Goal: Find contact information: Find contact information

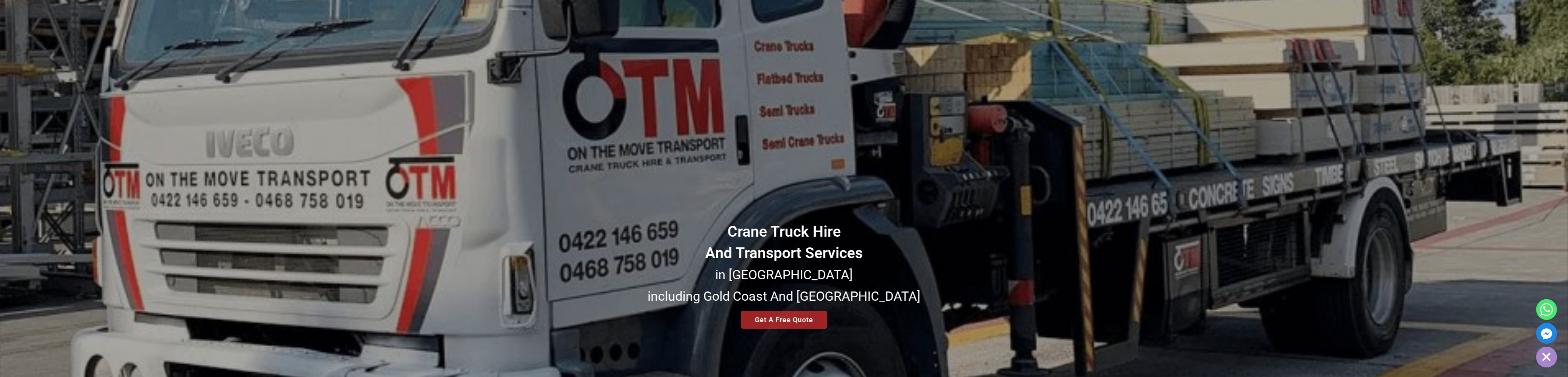
scroll to position [230, 0]
click at [1128, 201] on div "Crane Truck Hire And Transport Services in South East Queensland including Gold…" at bounding box center [784, 148] width 1568 height 726
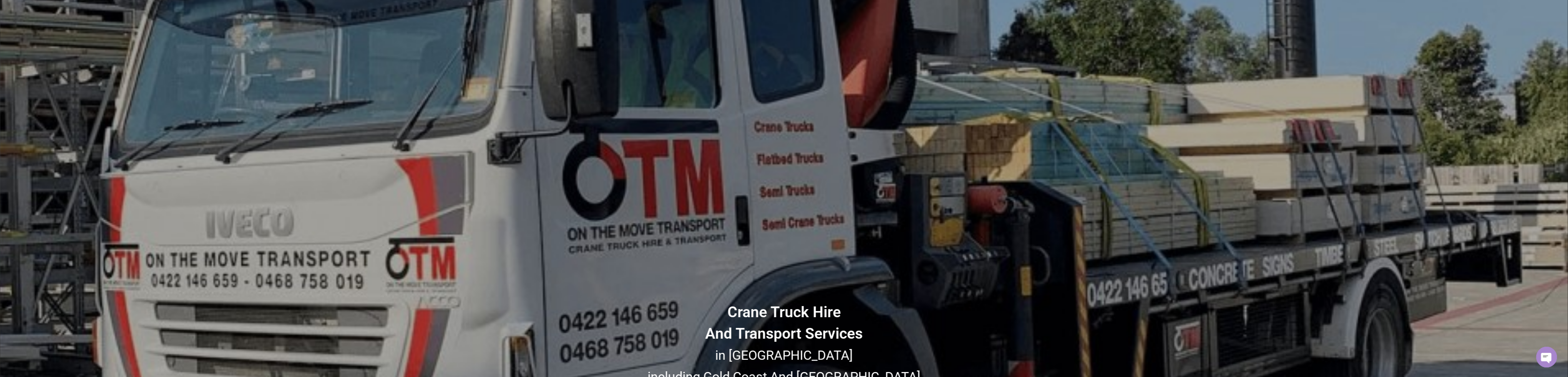
scroll to position [0, 0]
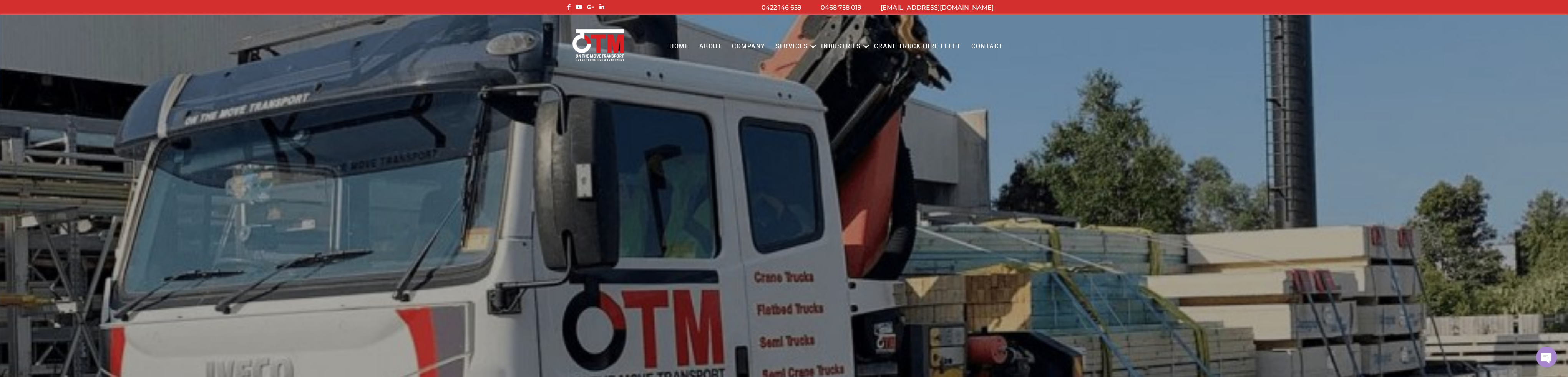
click at [711, 45] on link "About" at bounding box center [710, 47] width 33 height 21
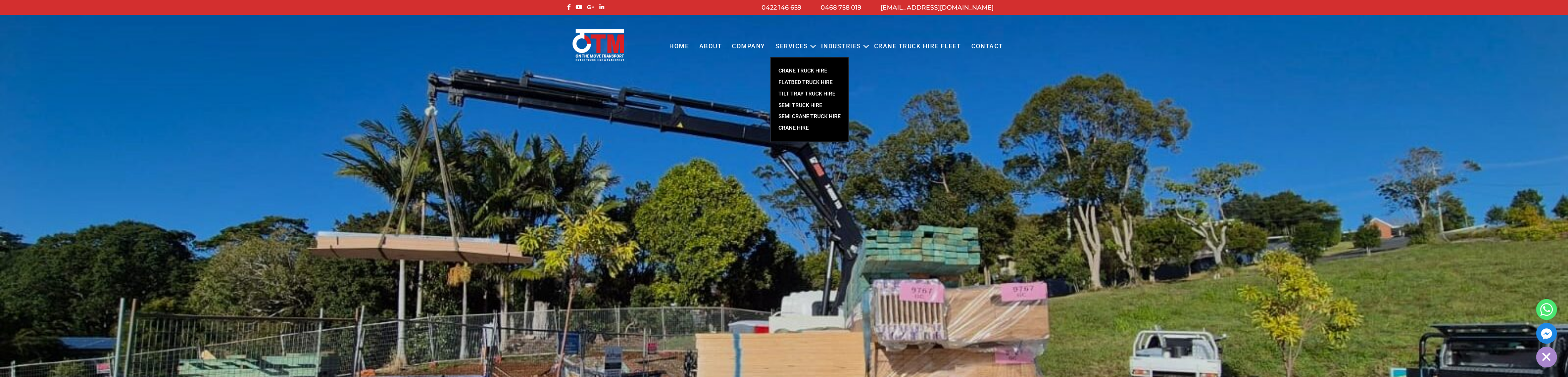
click at [799, 70] on link "CRANE TRUCK HIRE" at bounding box center [809, 71] width 77 height 12
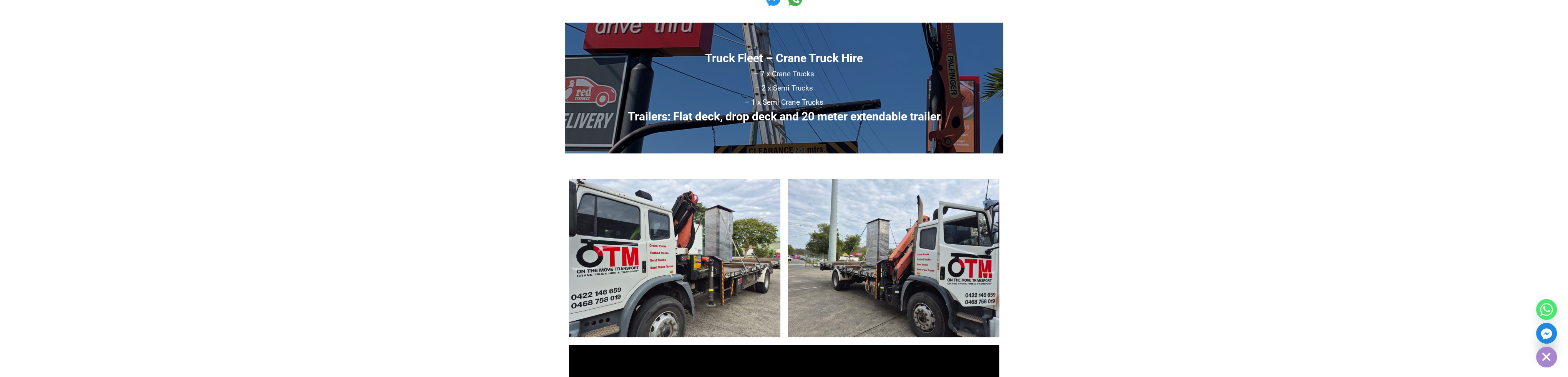
scroll to position [691, 0]
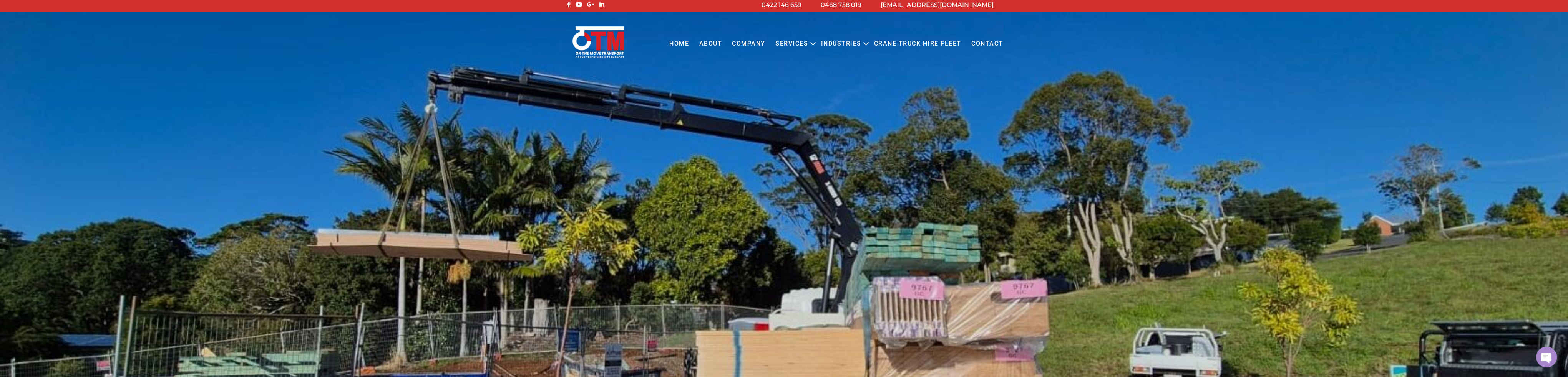
scroll to position [0, 0]
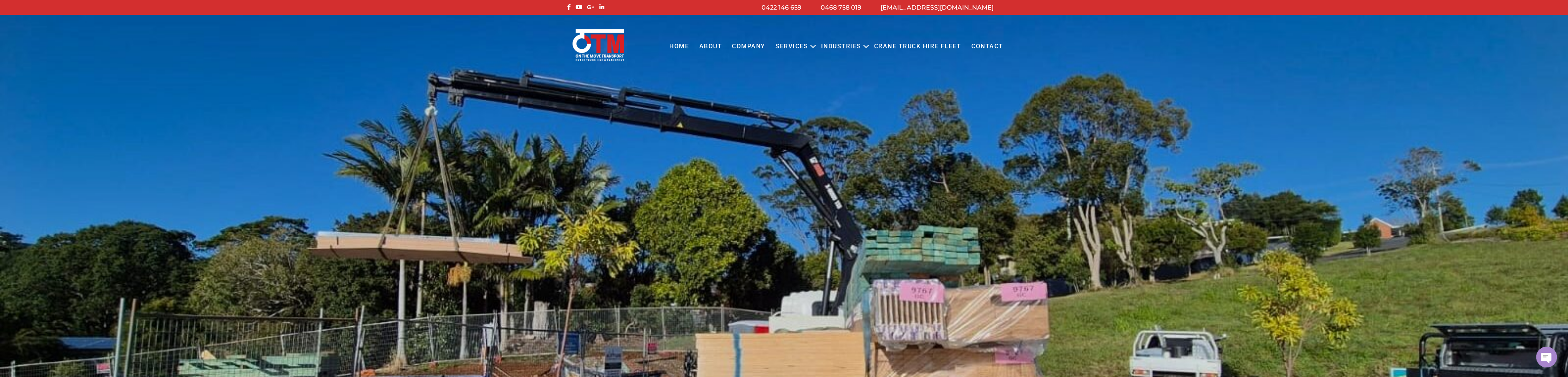
drag, startPoint x: 415, startPoint y: 41, endPoint x: 665, endPoint y: 24, distance: 250.6
click at [415, 41] on div "Menu Close Home About COMPANY Services Open menu CRANE TRUCK HIRE FLATBED TRUCK…" at bounding box center [784, 40] width 1568 height 50
click at [946, 6] on link "[EMAIL_ADDRESS][DOMAIN_NAME]" at bounding box center [937, 7] width 113 height 7
